Goal: Find specific page/section: Find specific page/section

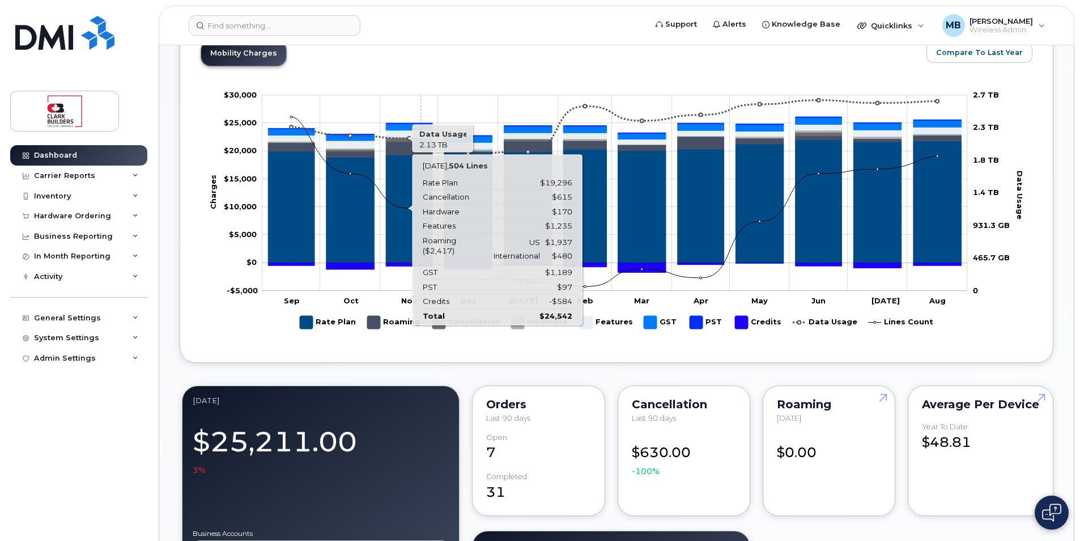
scroll to position [227, 0]
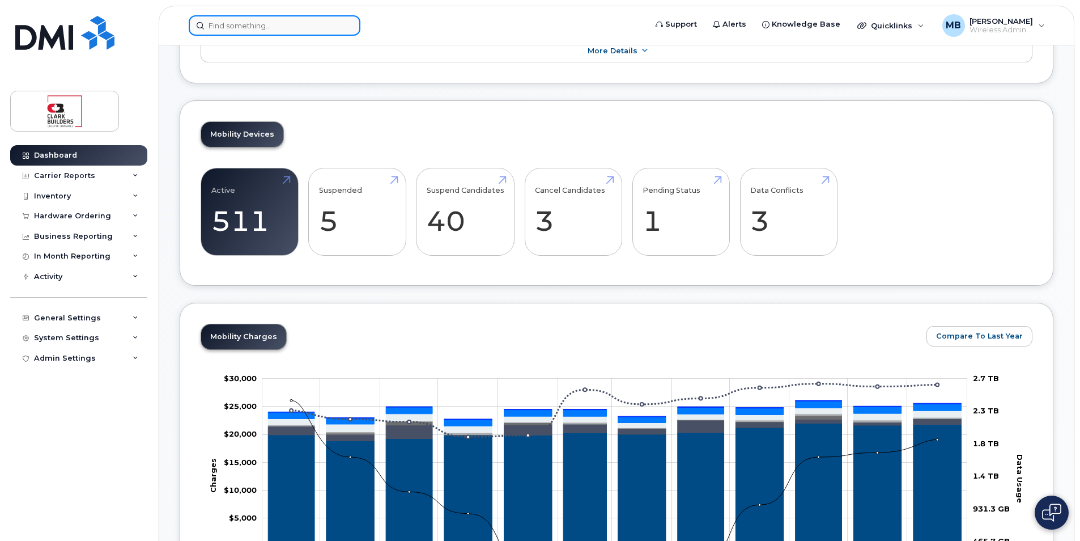
click at [256, 22] on input at bounding box center [275, 25] width 172 height 20
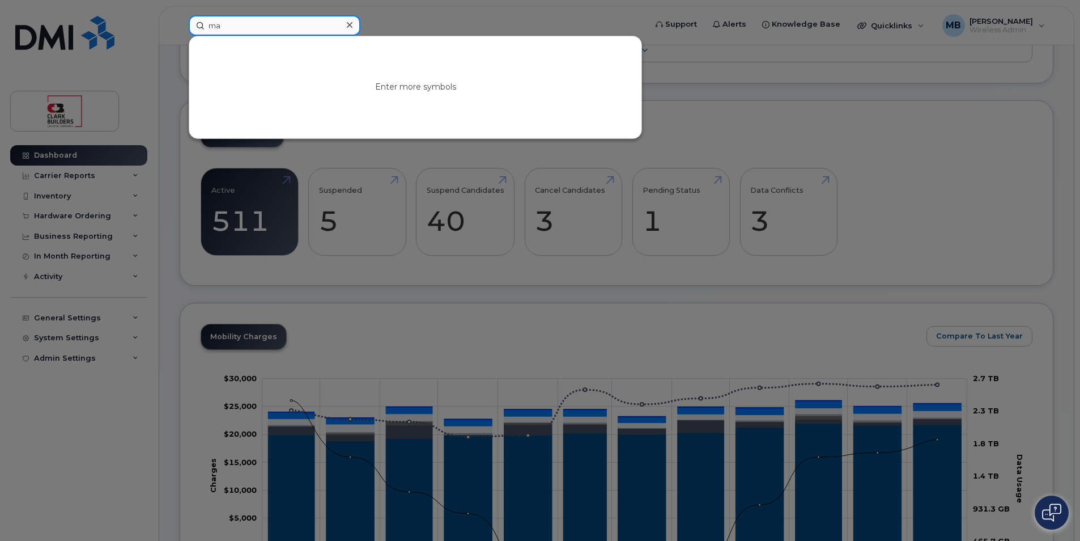
click at [264, 26] on input "ma" at bounding box center [275, 25] width 172 height 20
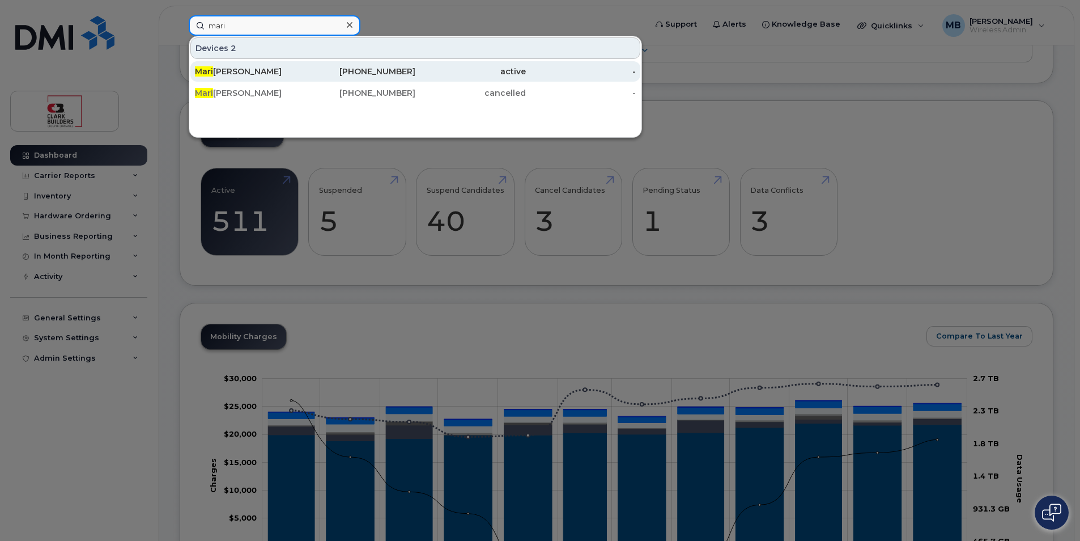
type input "mari"
click at [294, 70] on div "Mari lyn Molzan" at bounding box center [250, 71] width 111 height 11
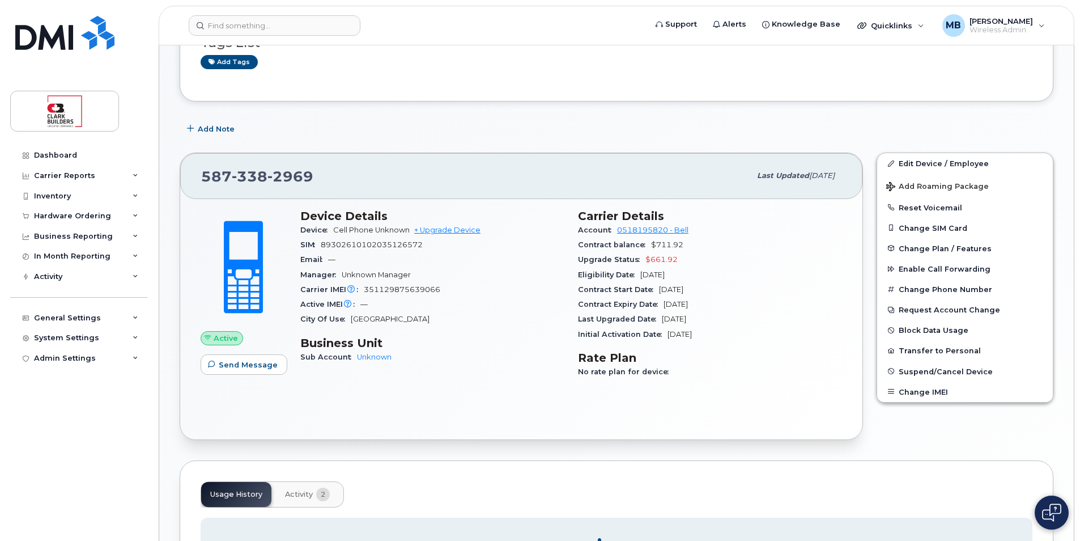
scroll to position [303, 0]
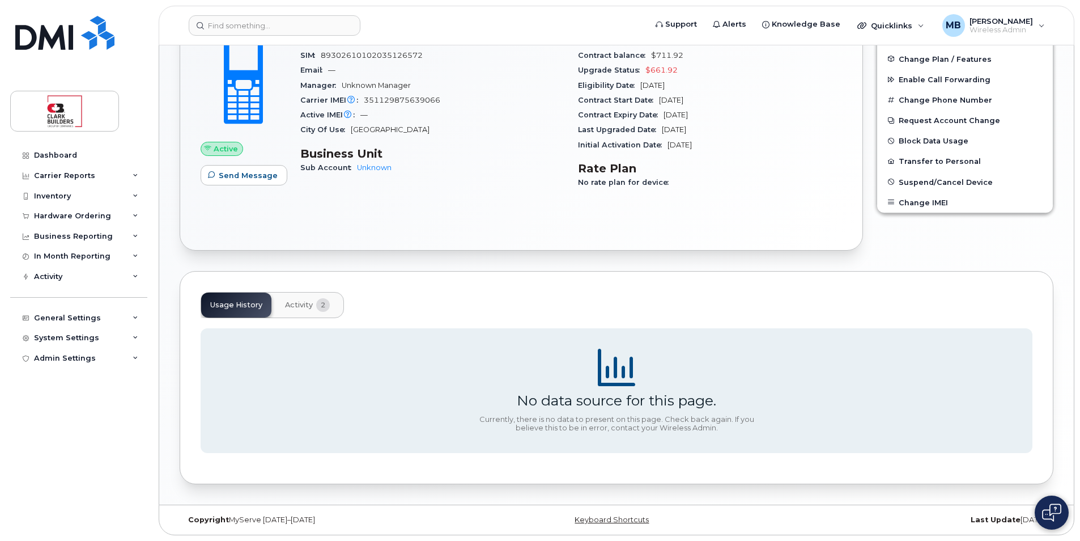
click at [308, 307] on span "Activity" at bounding box center [299, 304] width 28 height 9
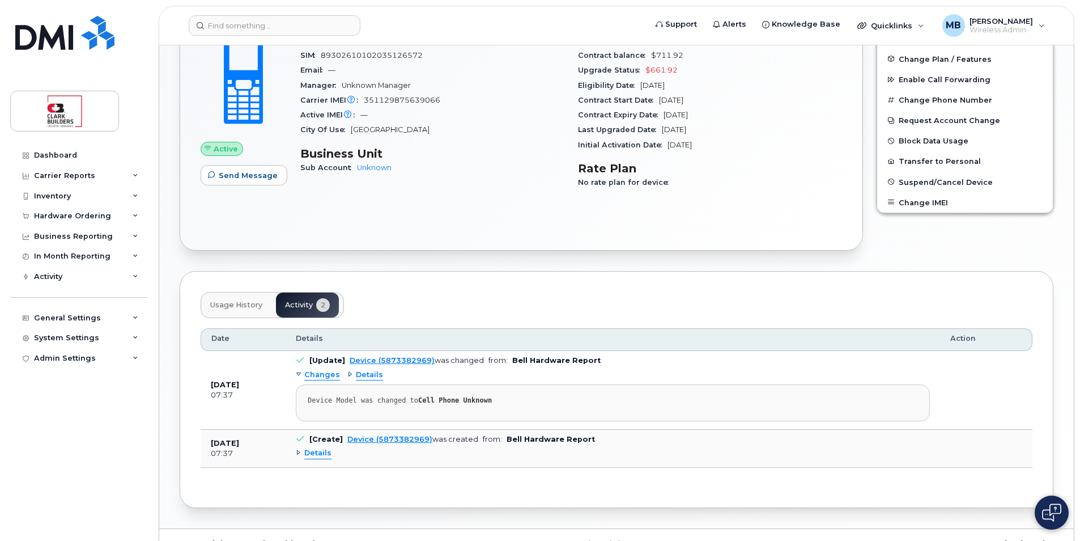
scroll to position [246, 0]
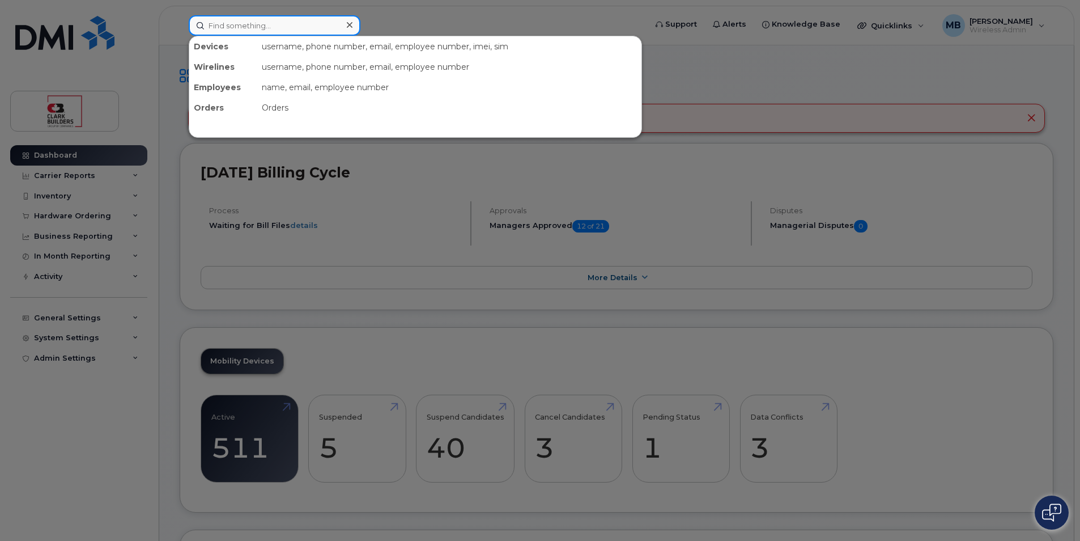
click at [249, 20] on input at bounding box center [275, 25] width 172 height 20
paste input "Denise Wilson"
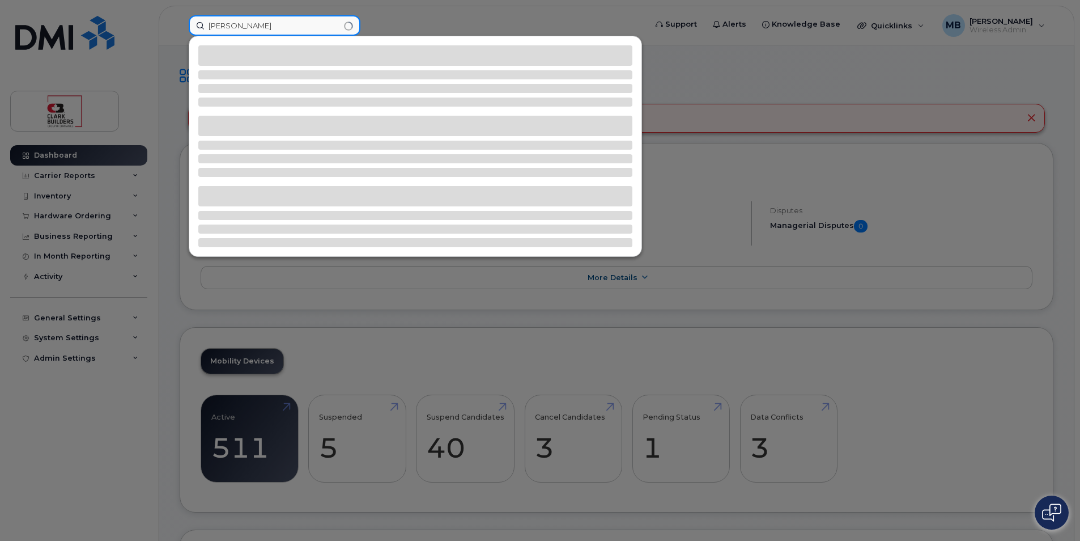
type input "Denise"
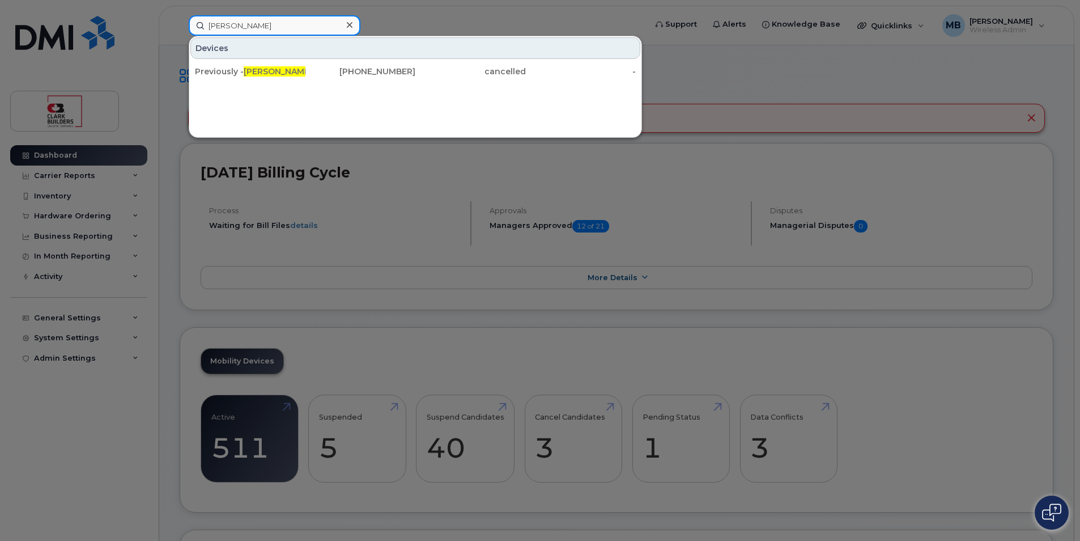
click at [239, 29] on input "Denise" at bounding box center [275, 25] width 172 height 20
drag, startPoint x: 246, startPoint y: 29, endPoint x: 202, endPoint y: 29, distance: 44.2
click at [202, 29] on input "Denise" at bounding box center [275, 25] width 172 height 20
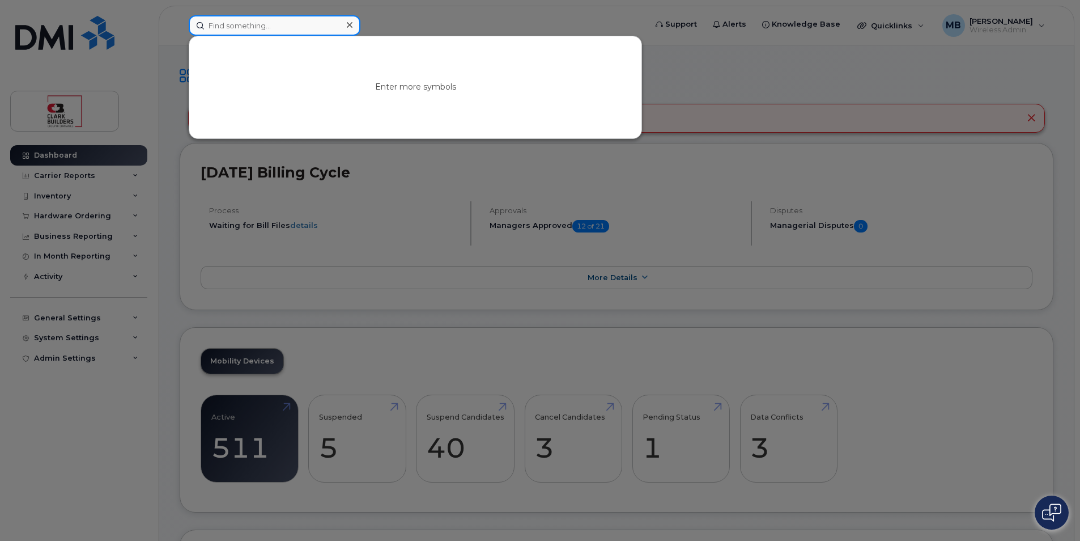
click at [290, 26] on input at bounding box center [275, 25] width 172 height 20
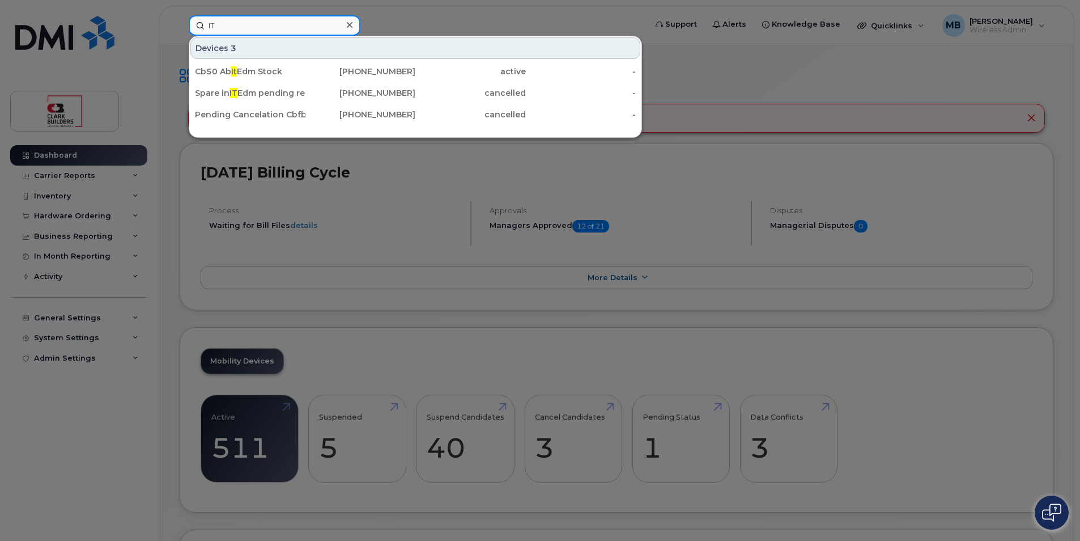
type input "I"
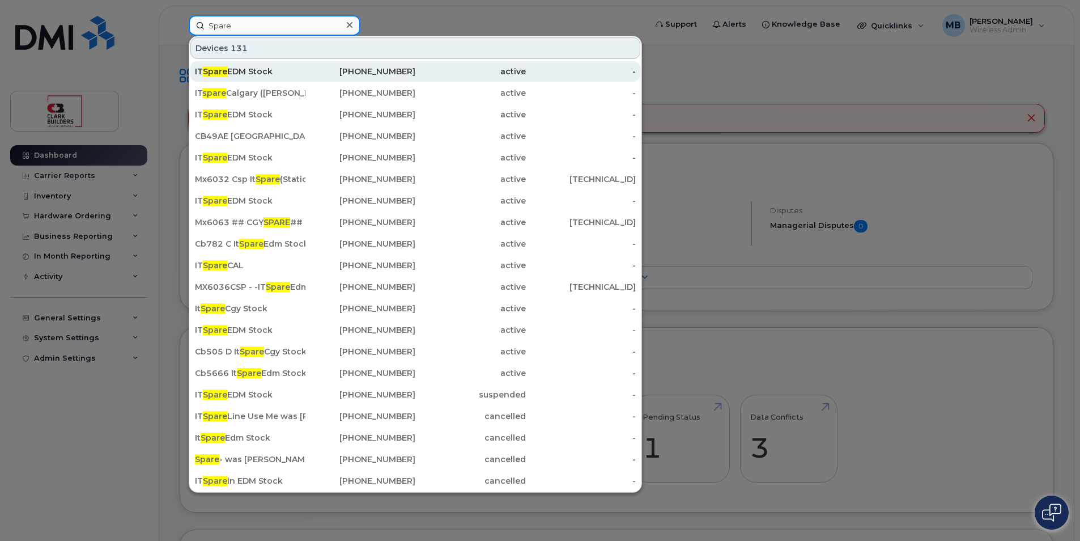
type input "Spare"
click at [306, 77] on div "IT Spare EDM Stock" at bounding box center [361, 71] width 111 height 20
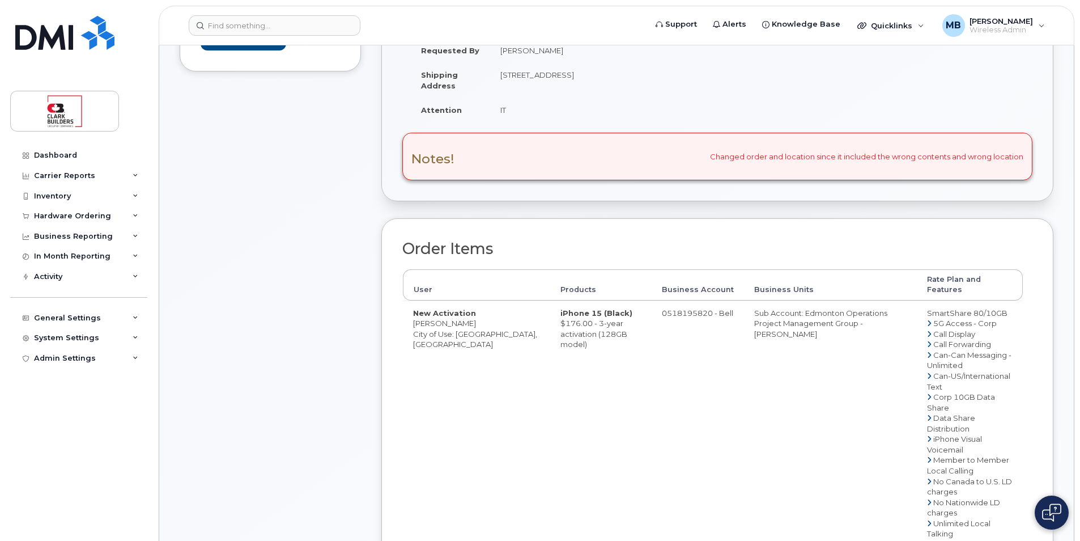
scroll to position [57, 0]
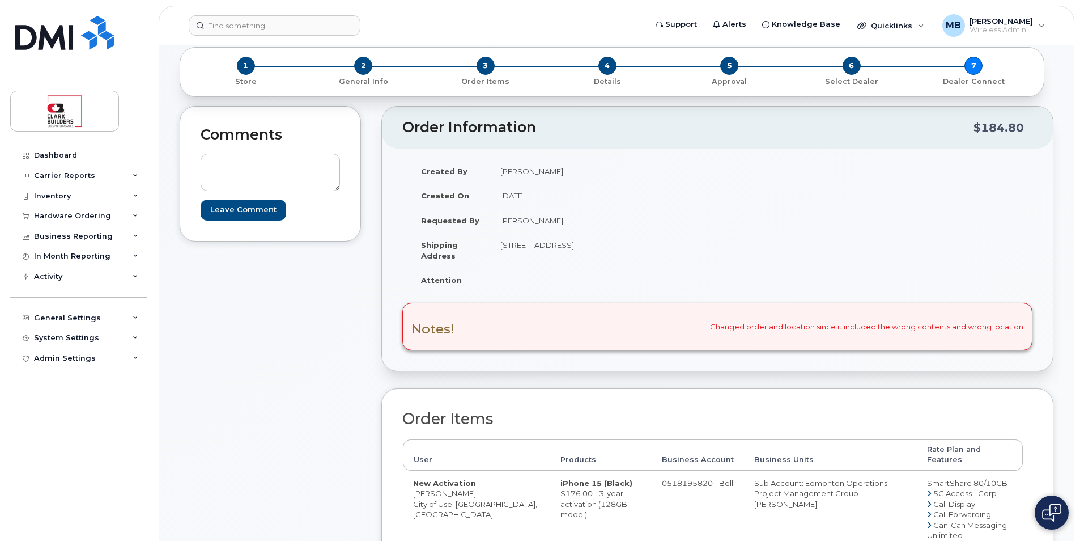
drag, startPoint x: 500, startPoint y: 172, endPoint x: 571, endPoint y: 172, distance: 70.9
click at [571, 172] on td "Casey Larrison" at bounding box center [599, 171] width 219 height 25
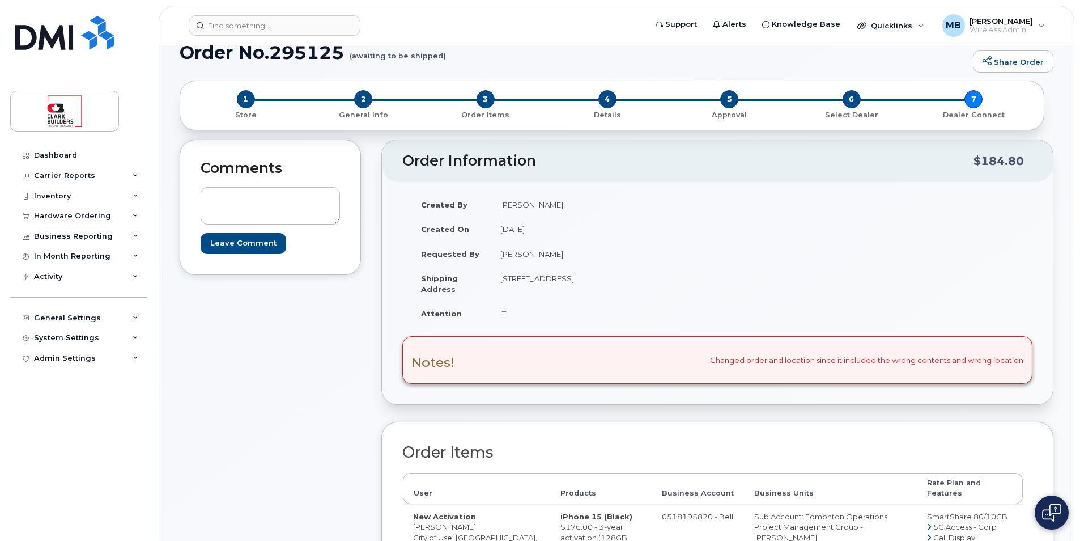
scroll to position [0, 0]
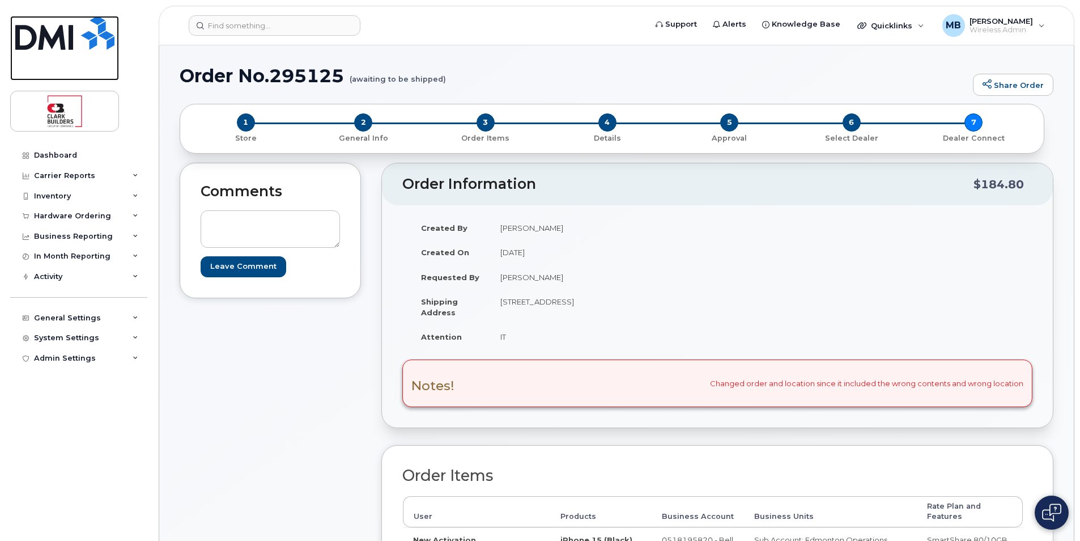
click at [44, 46] on img at bounding box center [64, 33] width 99 height 34
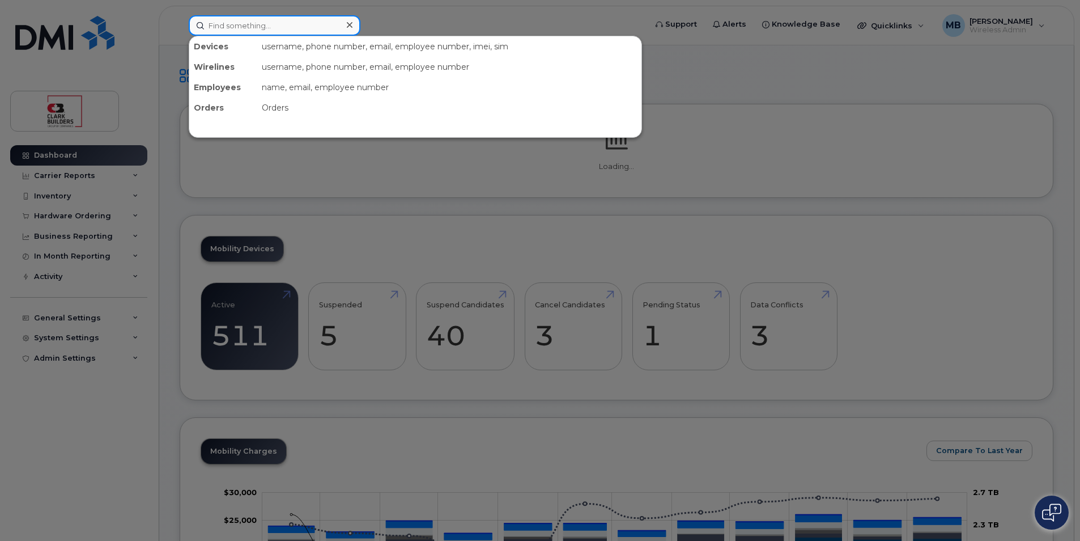
click at [267, 31] on input at bounding box center [275, 25] width 172 height 20
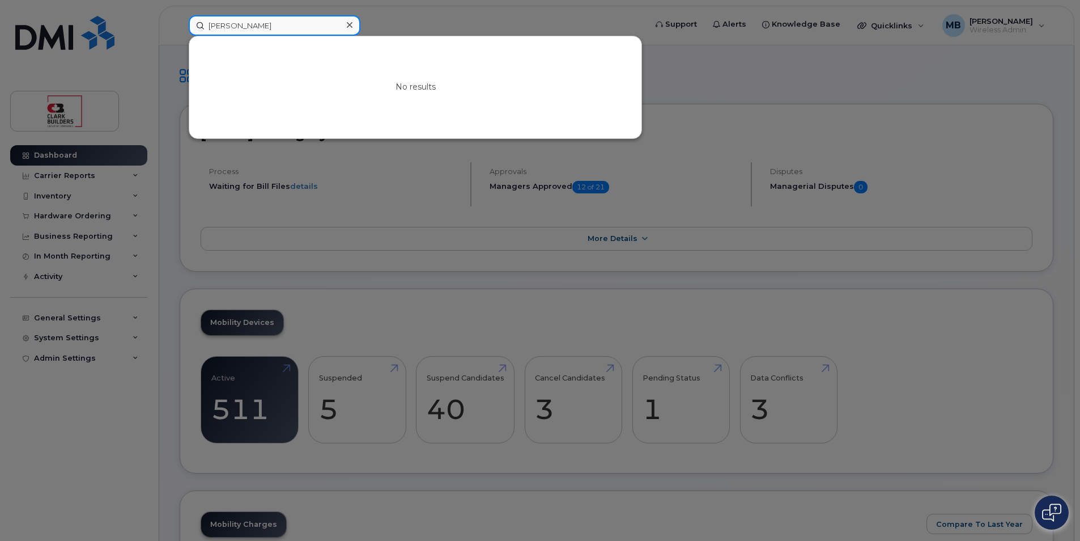
type input "Denise willson"
drag, startPoint x: 274, startPoint y: 23, endPoint x: 168, endPoint y: 23, distance: 106.0
click at [180, 23] on div "Denise willson No results" at bounding box center [414, 25] width 468 height 20
click at [367, 285] on div at bounding box center [540, 270] width 1080 height 541
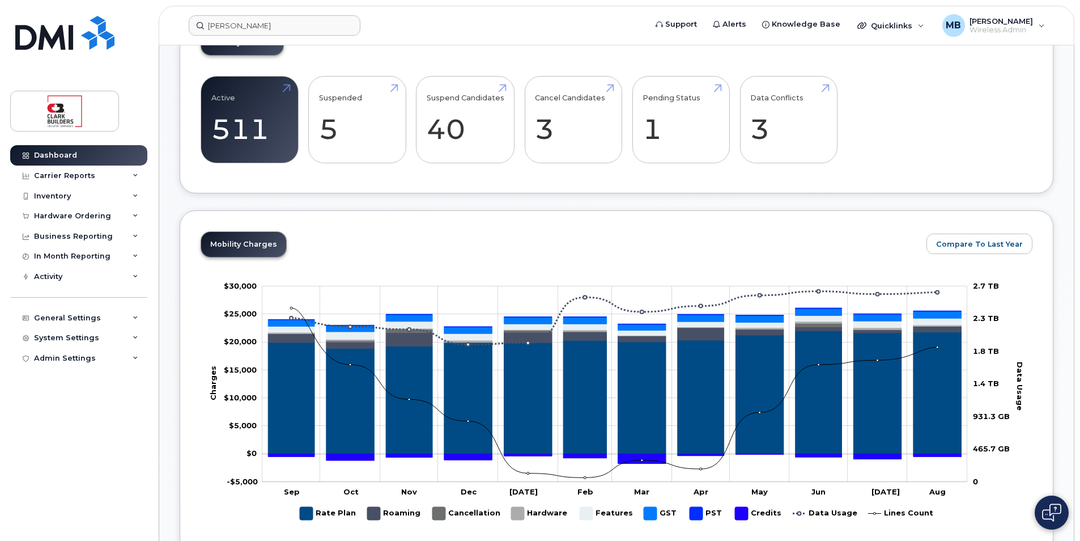
scroll to position [53, 0]
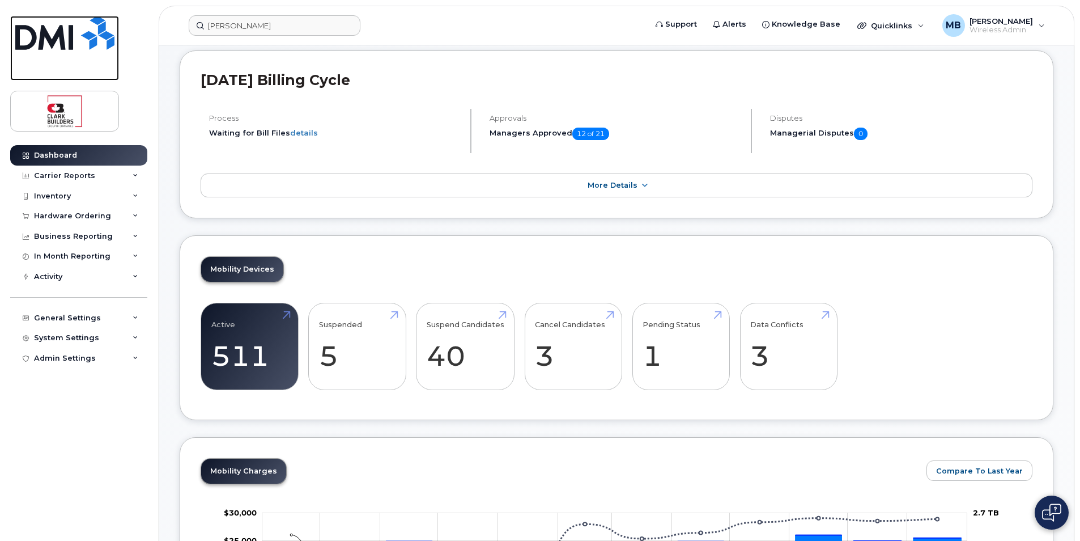
click at [74, 37] on img at bounding box center [64, 33] width 99 height 34
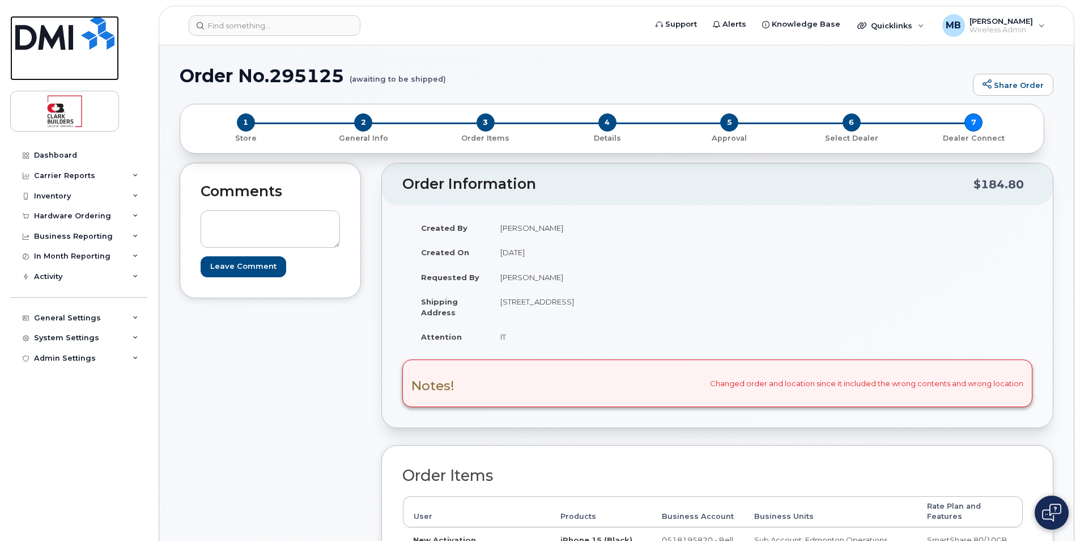
click at [60, 44] on img at bounding box center [64, 33] width 99 height 34
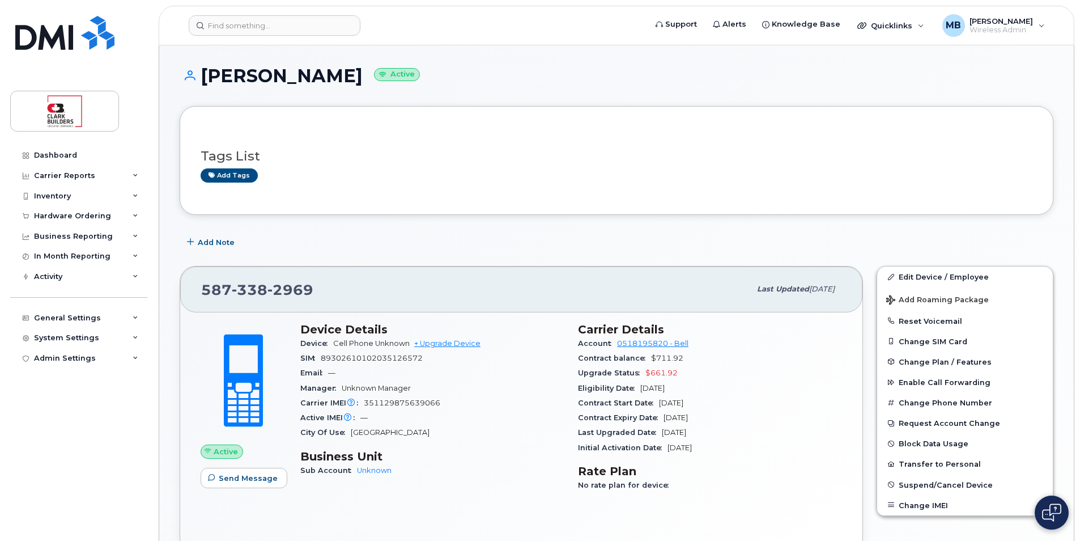
scroll to position [170, 0]
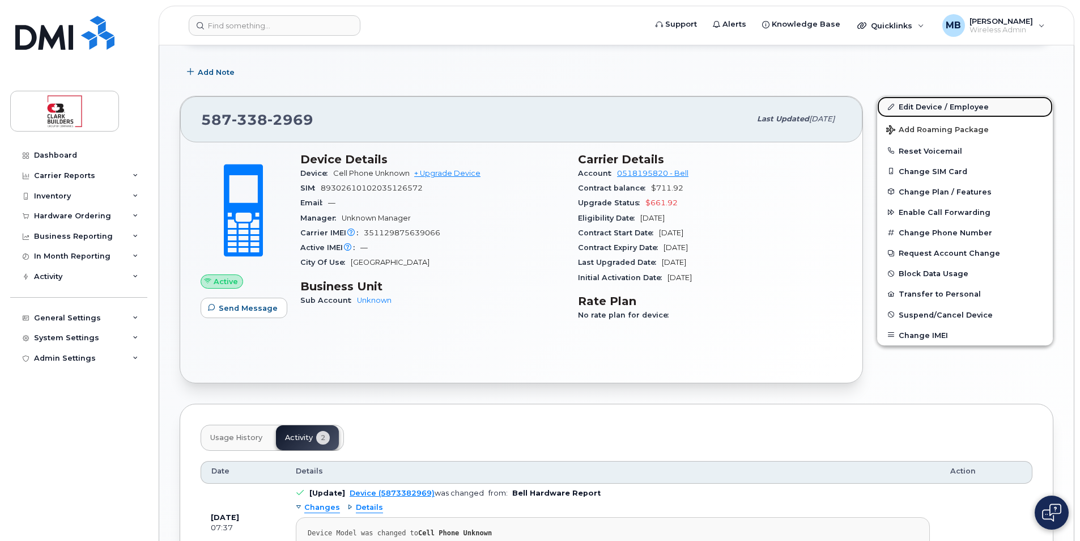
click at [934, 108] on link "Edit Device / Employee" at bounding box center [965, 106] width 176 height 20
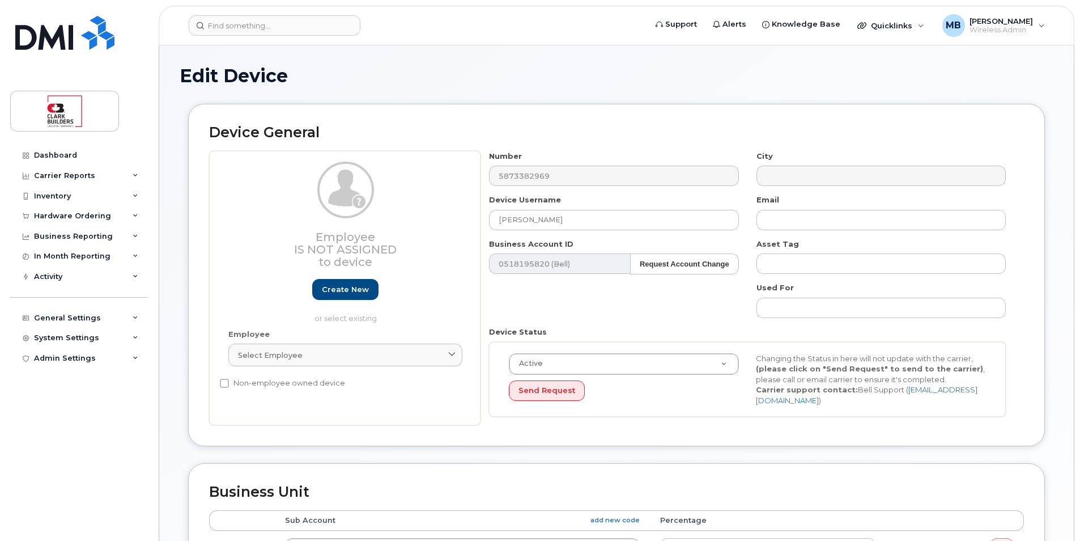
select select "18153"
click at [53, 48] on img at bounding box center [64, 33] width 99 height 34
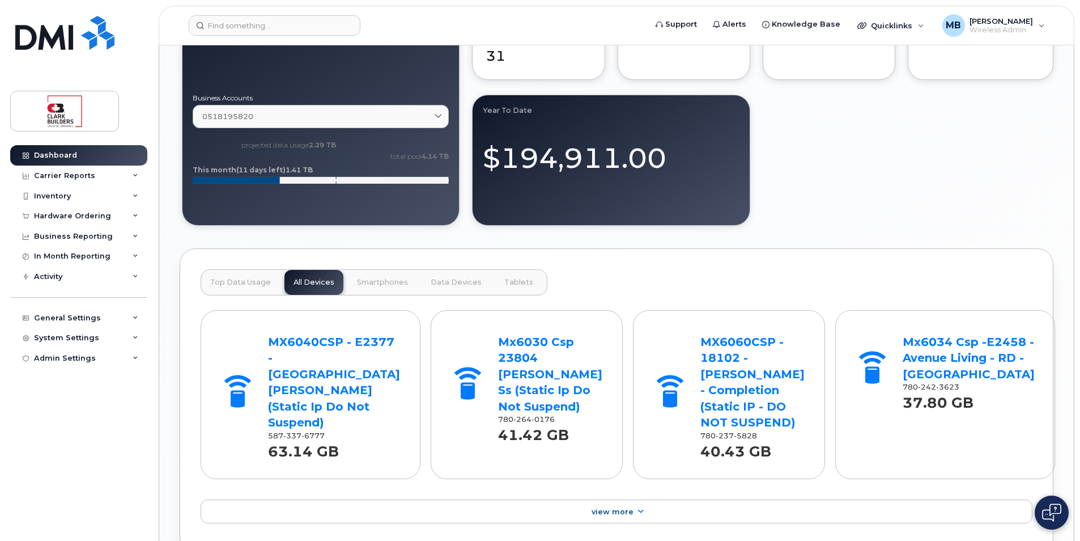
scroll to position [1190, 0]
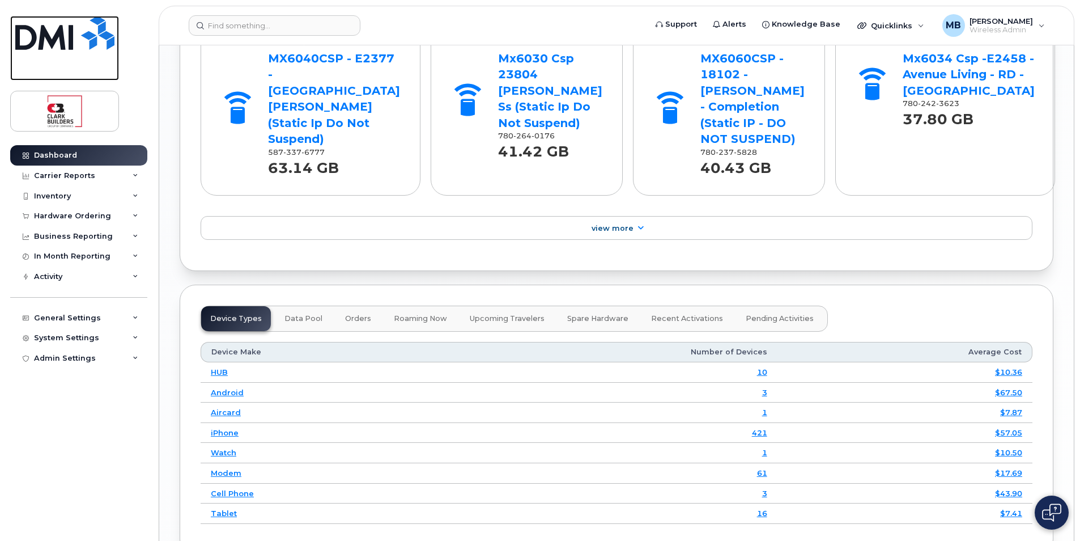
click at [31, 23] on img at bounding box center [64, 33] width 99 height 34
click at [42, 36] on img at bounding box center [64, 33] width 99 height 34
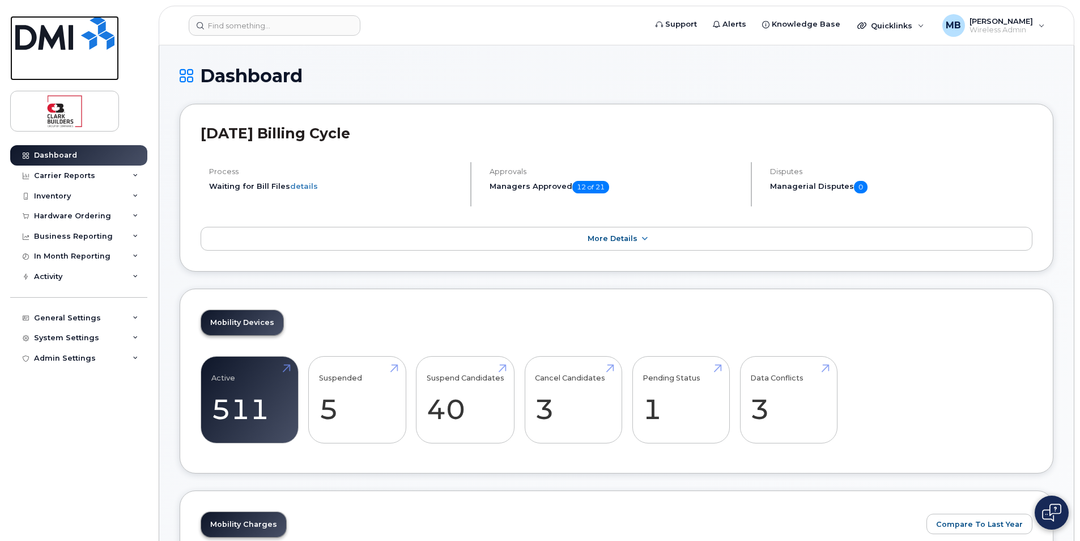
click at [69, 43] on img at bounding box center [64, 33] width 99 height 34
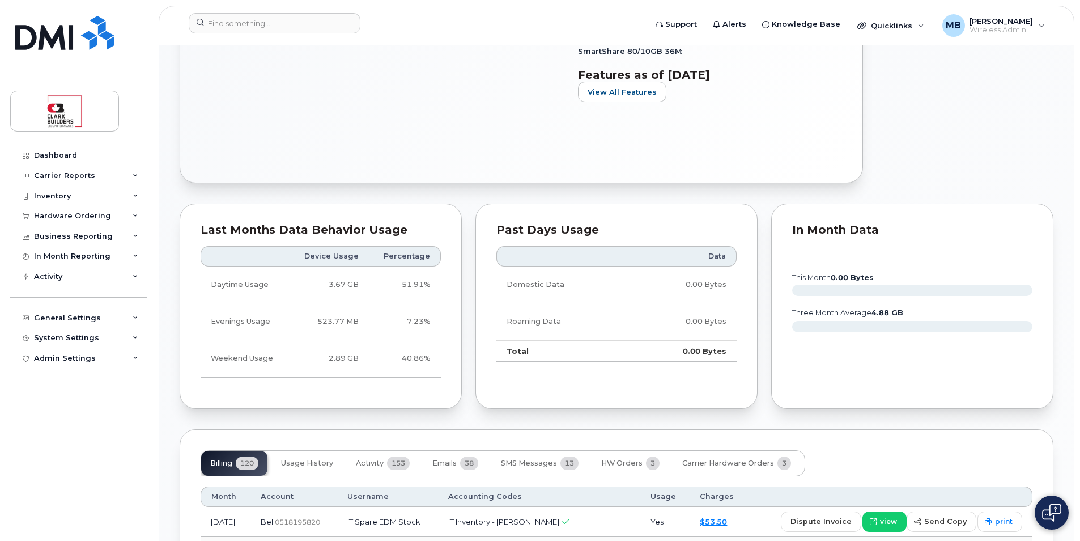
scroll to position [794, 0]
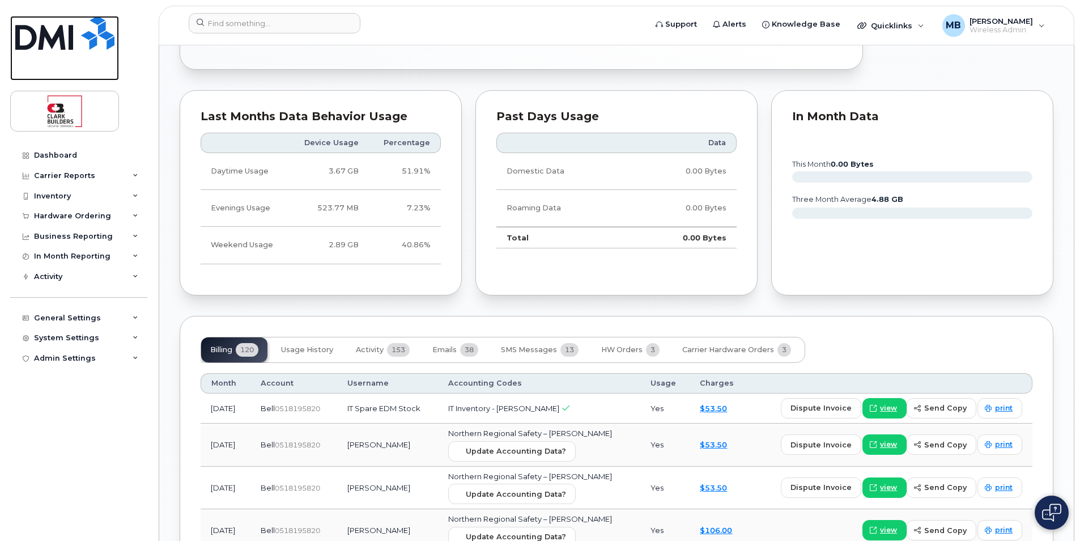
click at [60, 40] on img at bounding box center [64, 33] width 99 height 34
